Goal: Transaction & Acquisition: Subscribe to service/newsletter

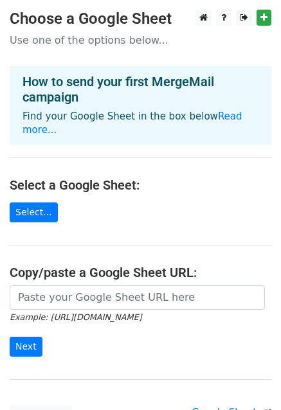
click at [31, 188] on main "Choose a Google Sheet Use one of the options below... How to send your first Me…" at bounding box center [140, 218] width 281 height 416
click at [28, 203] on link "Select..." at bounding box center [34, 213] width 48 height 20
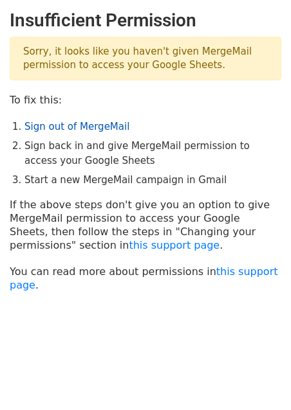
click at [74, 126] on link "Sign out of MergeMail" at bounding box center [76, 127] width 105 height 12
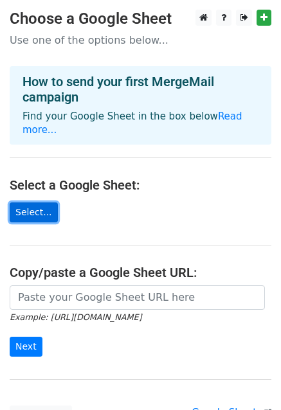
click at [33, 203] on link "Select..." at bounding box center [34, 213] width 48 height 20
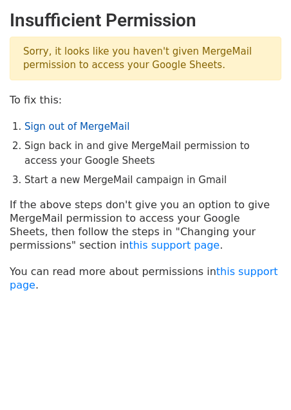
click at [75, 125] on link "Sign out of MergeMail" at bounding box center [76, 127] width 105 height 12
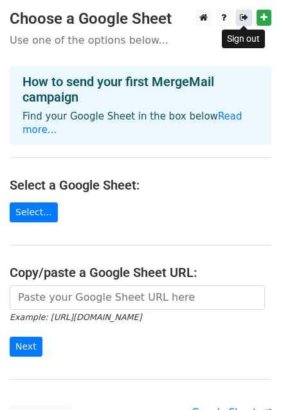
click at [243, 17] on icon at bounding box center [244, 17] width 8 height 9
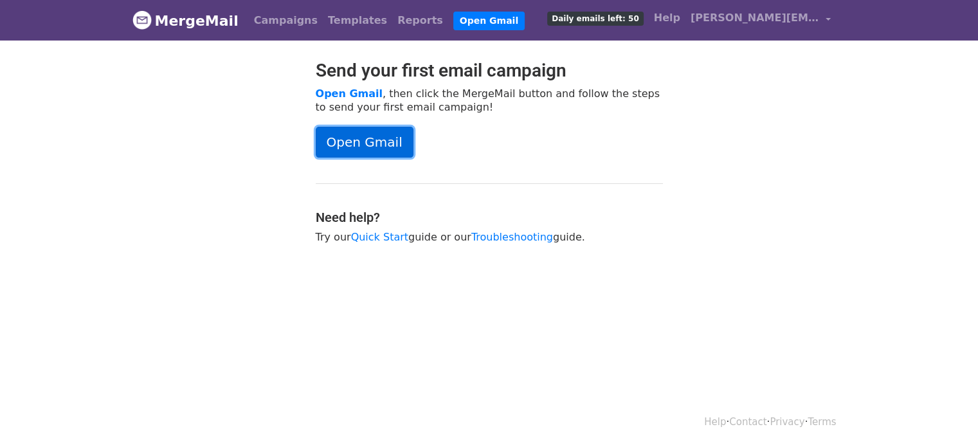
click at [390, 138] on link "Open Gmail" at bounding box center [365, 142] width 98 height 31
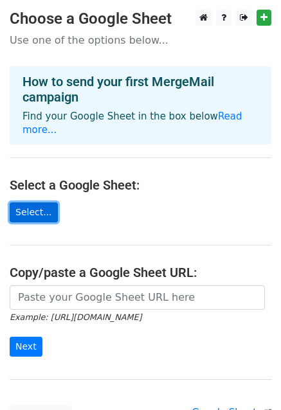
click at [37, 203] on link "Select..." at bounding box center [34, 213] width 48 height 20
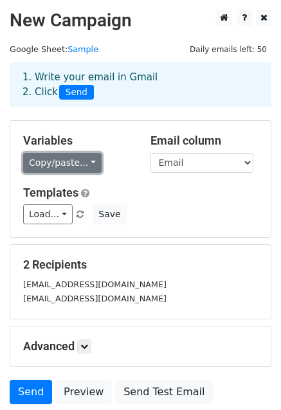
click at [73, 162] on link "Copy/paste..." at bounding box center [62, 163] width 78 height 20
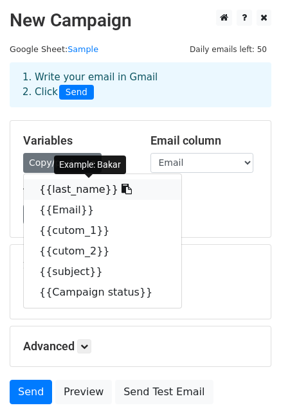
click at [69, 192] on link "{{last_name}}" at bounding box center [103, 189] width 158 height 21
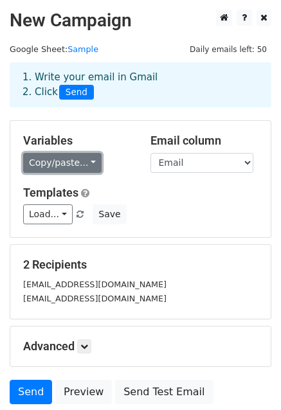
click at [79, 163] on link "Copy/paste..." at bounding box center [62, 163] width 78 height 20
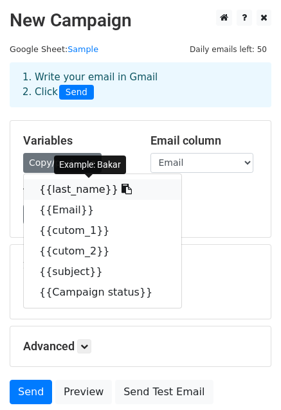
click at [82, 194] on link "{{last_name}}" at bounding box center [103, 189] width 158 height 21
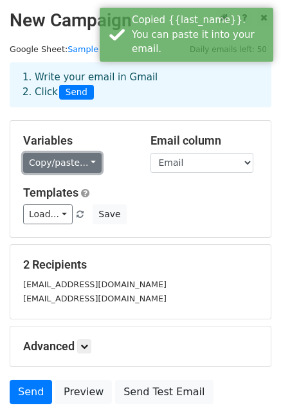
click at [62, 160] on link "Copy/paste..." at bounding box center [62, 163] width 78 height 20
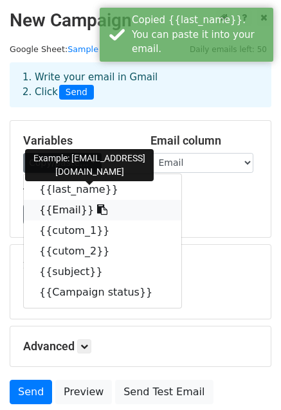
click at [69, 208] on link "{{Email}}" at bounding box center [103, 210] width 158 height 21
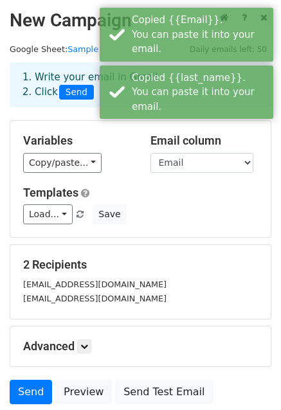
click at [54, 173] on div "Variables Copy/paste... {{last_name}} {{Email}} {{cutom_1}} {{cutom_2}} {{subje…" at bounding box center [140, 179] width 260 height 116
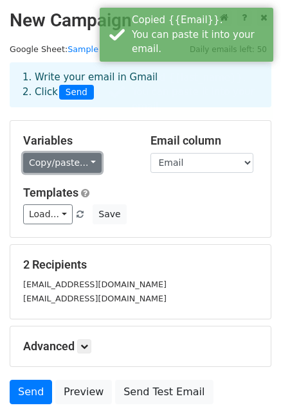
click at [52, 161] on link "Copy/paste..." at bounding box center [62, 163] width 78 height 20
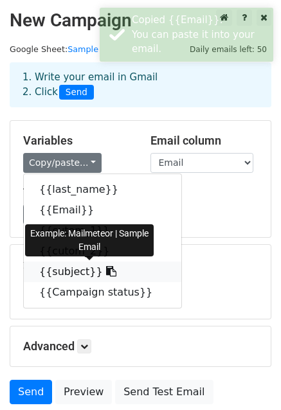
click at [77, 272] on link "{{subject}}" at bounding box center [103, 272] width 158 height 21
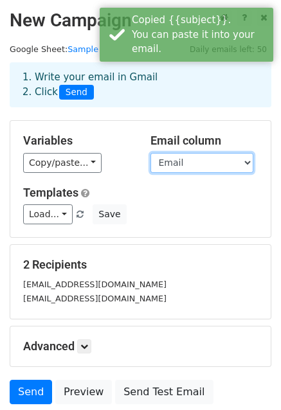
click at [184, 158] on select "last_name Email cutom_1 cutom_2 subject Campaign status" at bounding box center [201, 163] width 103 height 20
click at [150, 153] on select "last_name Email cutom_1 cutom_2 subject Campaign status" at bounding box center [201, 163] width 103 height 20
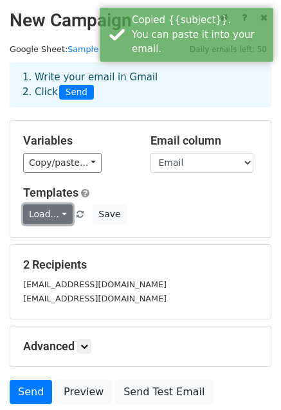
click at [60, 219] on link "Load..." at bounding box center [48, 214] width 50 height 20
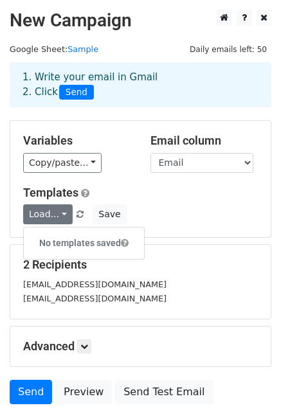
click at [165, 206] on div "Load... No templates saved Save" at bounding box center [141, 214] width 254 height 20
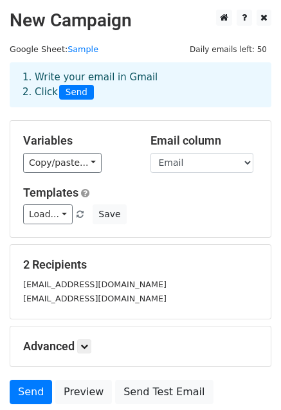
scroll to position [102, 0]
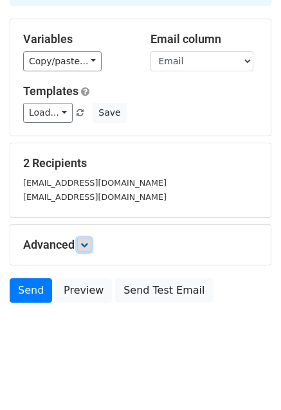
click at [85, 244] on icon at bounding box center [84, 245] width 8 height 8
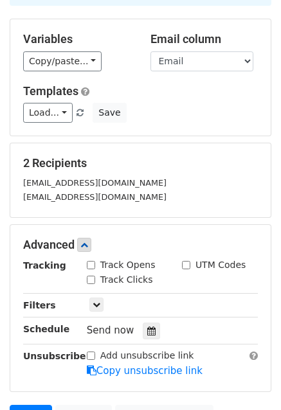
click at [91, 262] on input "Track Opens" at bounding box center [91, 265] width 8 height 8
checkbox input "true"
click at [115, 277] on label "Track Clicks" at bounding box center [126, 280] width 53 height 14
click at [95, 277] on input "Track Clicks" at bounding box center [91, 280] width 8 height 8
checkbox input "true"
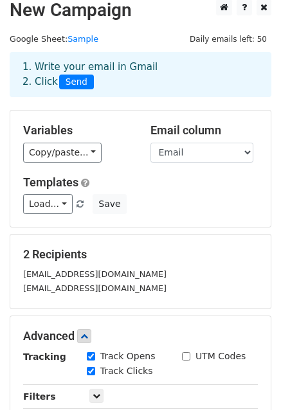
scroll to position [0, 0]
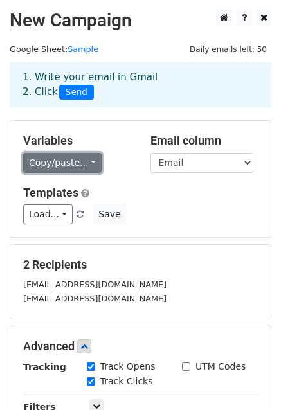
click at [53, 158] on link "Copy/paste..." at bounding box center [62, 163] width 78 height 20
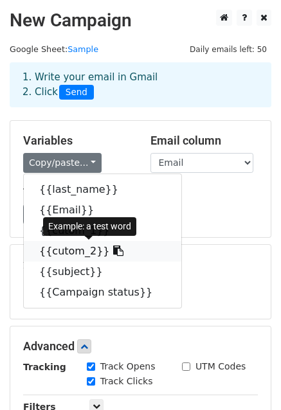
click at [84, 244] on link "{{cutom_2}}" at bounding box center [103, 251] width 158 height 21
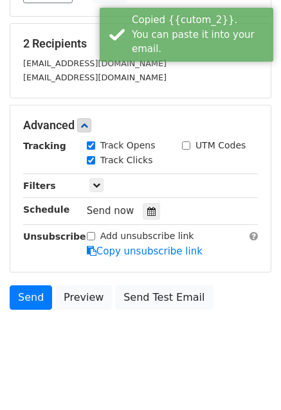
scroll to position [226, 0]
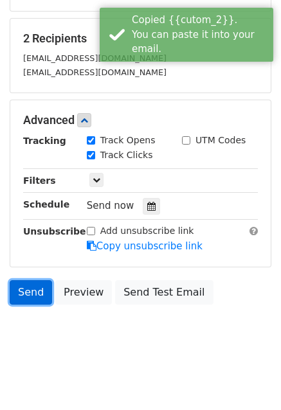
click at [31, 289] on link "Send" at bounding box center [31, 292] width 42 height 24
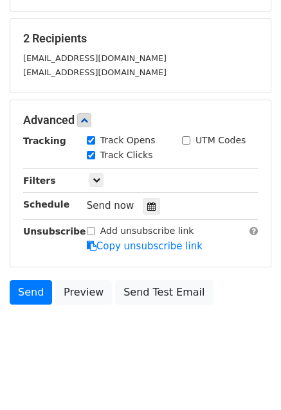
scroll to position [0, 0]
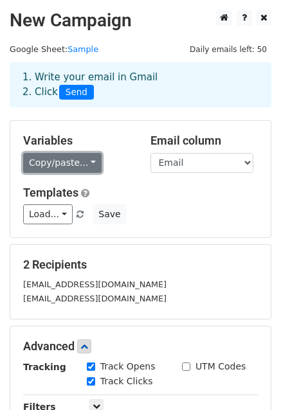
click at [85, 163] on link "Copy/paste..." at bounding box center [62, 163] width 78 height 20
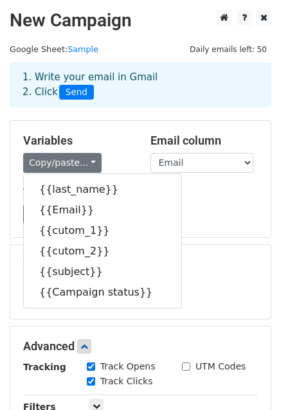
click at [185, 248] on div "2 Recipients abubakarzafar2029@gmail.com muhammadabubakar.cs26@gmail.com" at bounding box center [140, 282] width 260 height 74
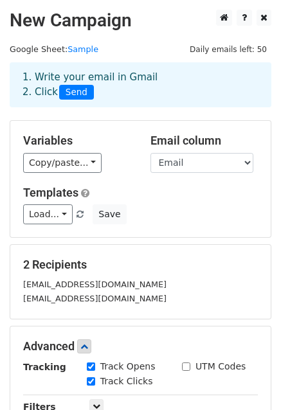
scroll to position [226, 0]
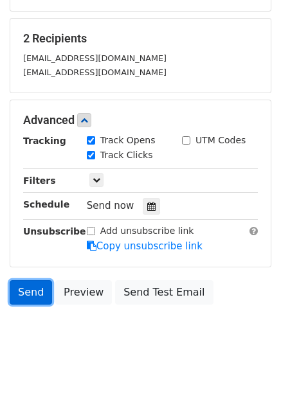
click at [44, 289] on link "Send" at bounding box center [31, 292] width 42 height 24
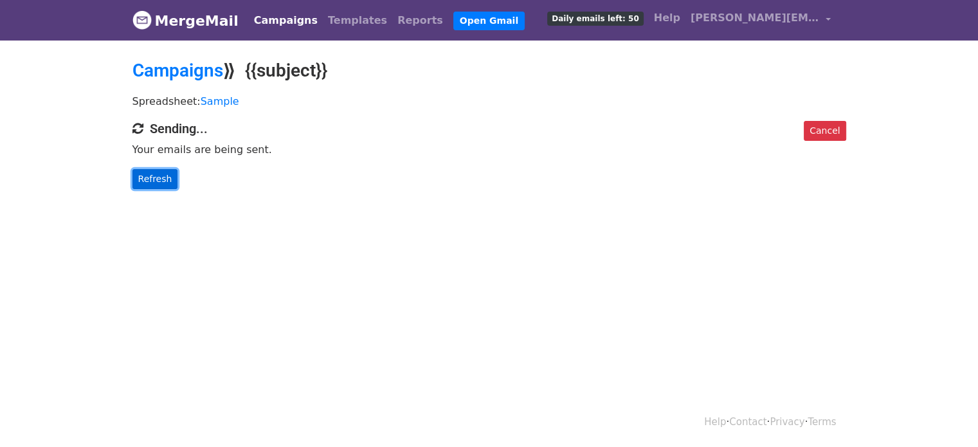
click at [165, 170] on link "Refresh" at bounding box center [155, 179] width 46 height 20
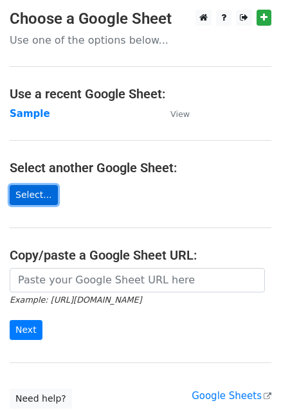
click at [35, 186] on link "Select..." at bounding box center [34, 195] width 48 height 20
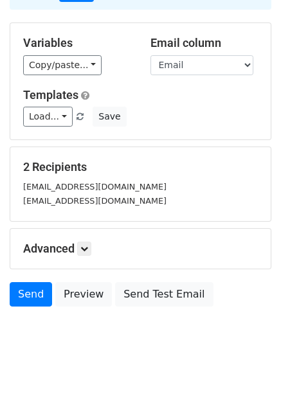
scroll to position [102, 0]
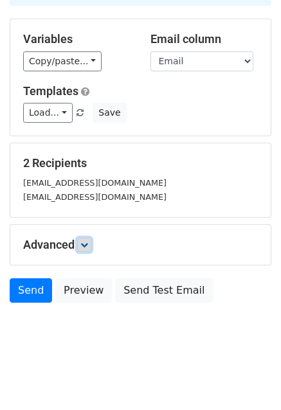
click at [86, 242] on icon at bounding box center [84, 245] width 8 height 8
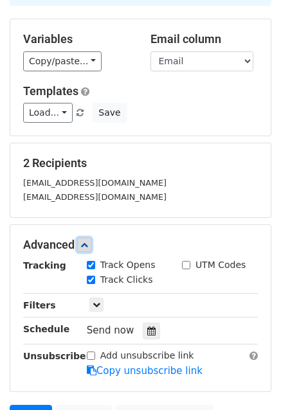
scroll to position [226, 0]
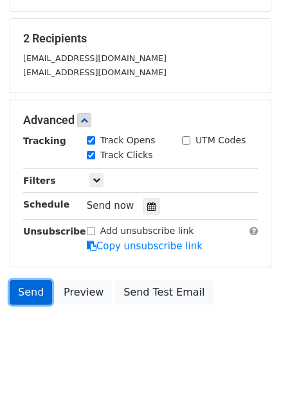
click at [41, 280] on link "Send" at bounding box center [31, 292] width 42 height 24
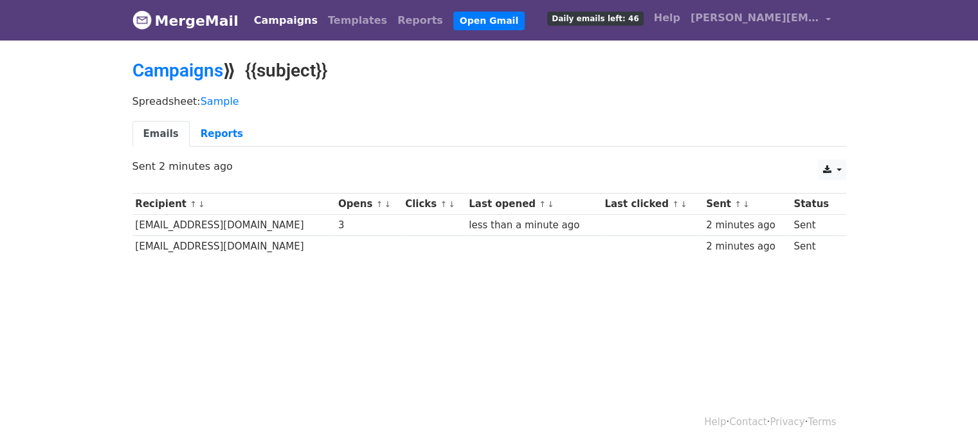
drag, startPoint x: 355, startPoint y: 222, endPoint x: 386, endPoint y: 228, distance: 31.4
click at [386, 228] on tr "[EMAIL_ADDRESS][DOMAIN_NAME] 3 less than a minute ago 2 minutes ago Sent" at bounding box center [489, 225] width 714 height 21
click at [386, 228] on div "3" at bounding box center [368, 225] width 60 height 15
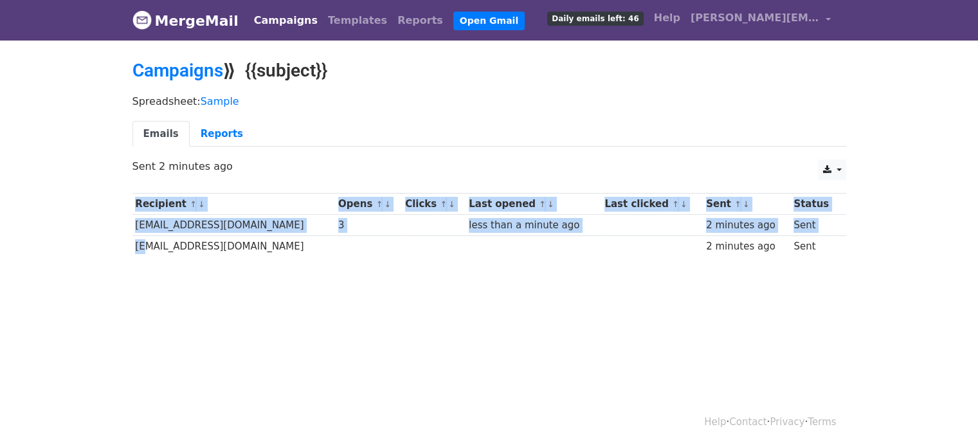
drag, startPoint x: 321, startPoint y: 255, endPoint x: 146, endPoint y: 241, distance: 175.5
click at [146, 241] on div "Recipient ↑ ↓ Opens ↑ ↓ Clicks ↑ ↓ Last opened ↑ ↓ Last clicked ↑ ↓ Sent ↑ ↓ St…" at bounding box center [489, 226] width 733 height 80
click at [146, 241] on td "[EMAIL_ADDRESS][DOMAIN_NAME]" at bounding box center [233, 246] width 203 height 21
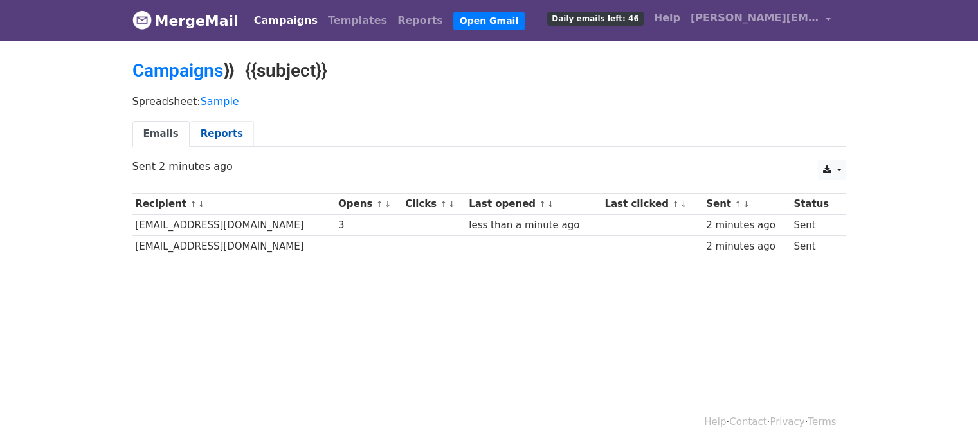
click at [222, 136] on link "Reports" at bounding box center [222, 134] width 64 height 26
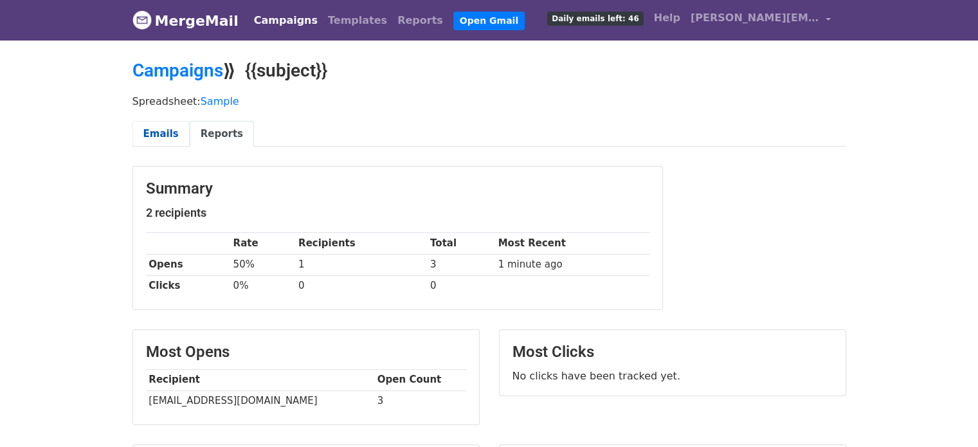
click at [157, 132] on link "Emails" at bounding box center [160, 134] width 57 height 26
